Goal: Browse casually

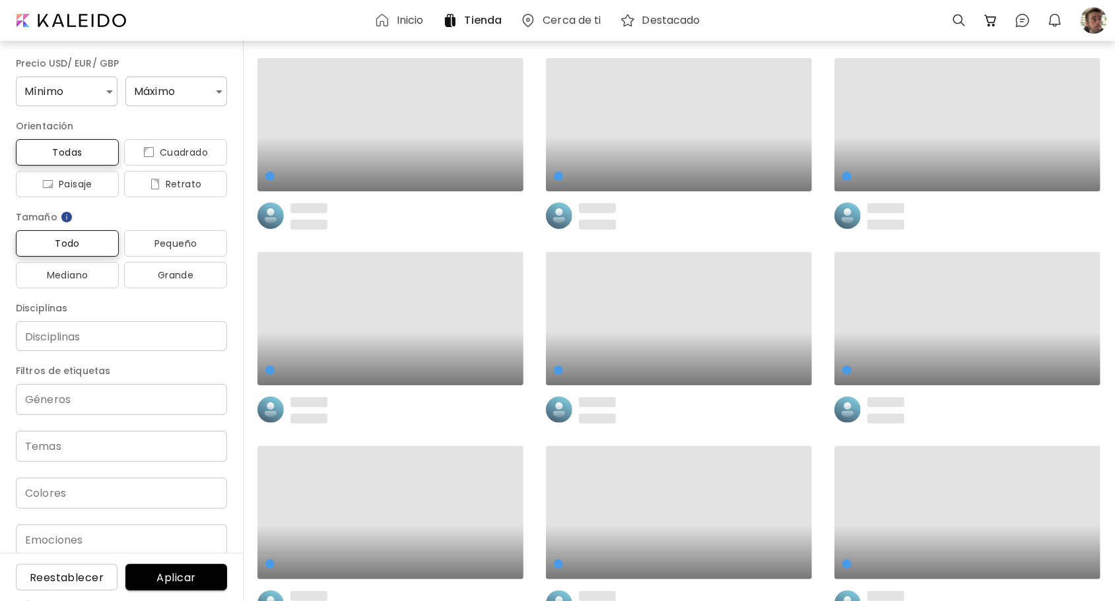
click at [421, 17] on h6 "Inicio" at bounding box center [410, 20] width 27 height 11
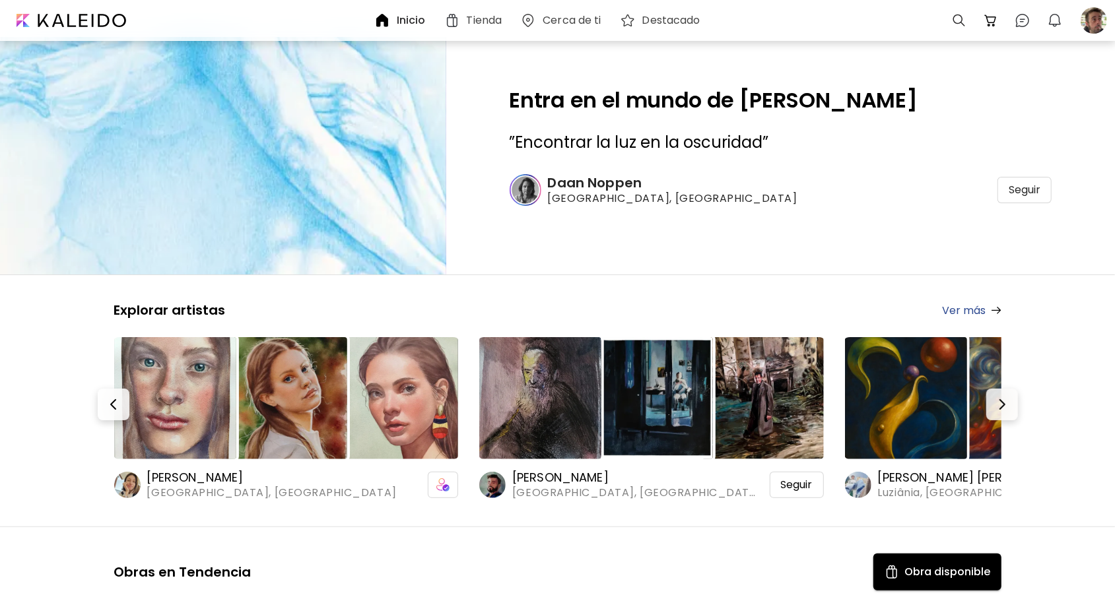
click at [186, 479] on h6 "[PERSON_NAME]" at bounding box center [272, 478] width 250 height 16
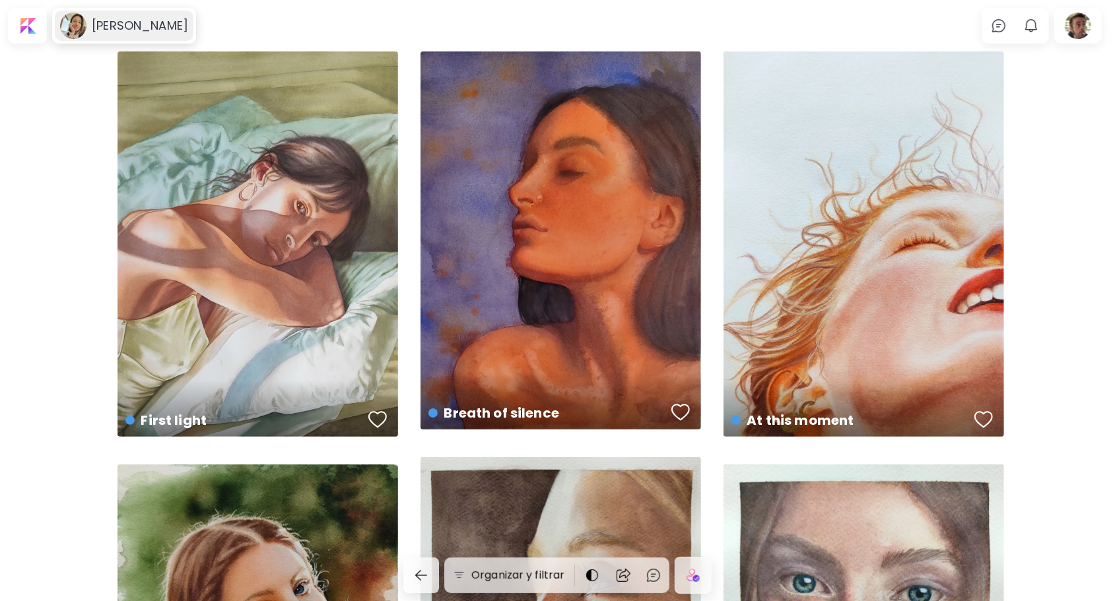
click at [145, 26] on h6 "[PERSON_NAME]" at bounding box center [140, 26] width 96 height 16
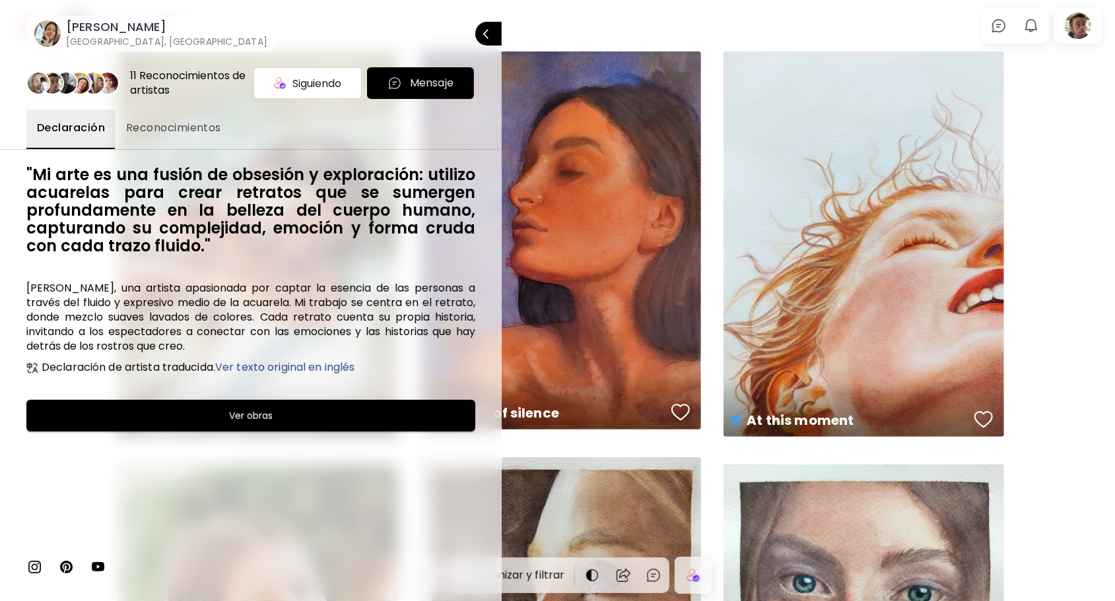
click at [32, 569] on img at bounding box center [34, 567] width 16 height 16
click at [545, 21] on div at bounding box center [557, 300] width 1115 height 601
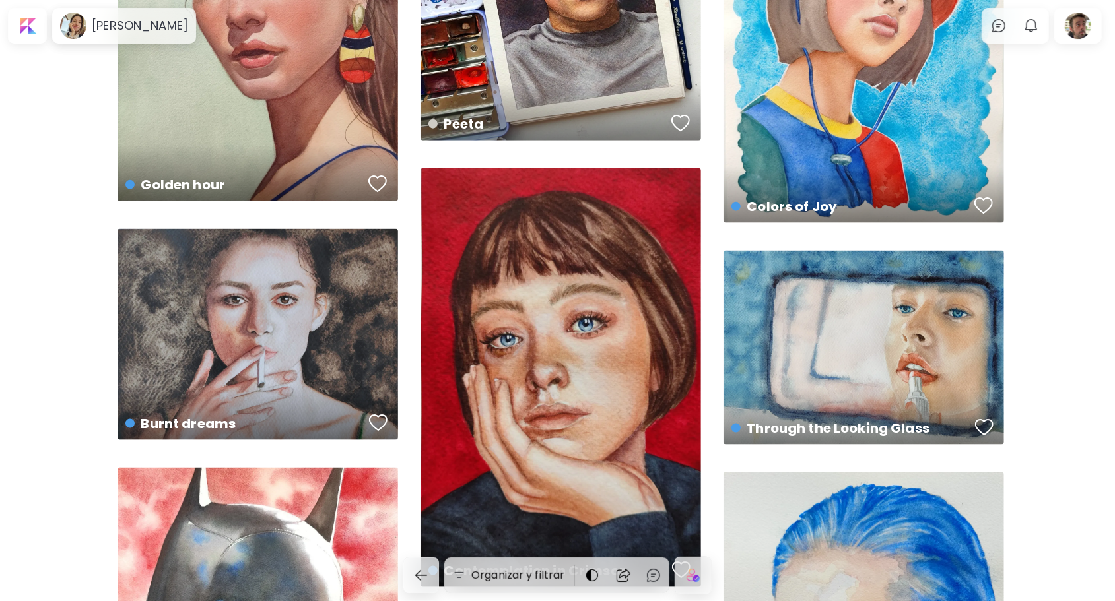
scroll to position [1056, 0]
